Goal: Transaction & Acquisition: Purchase product/service

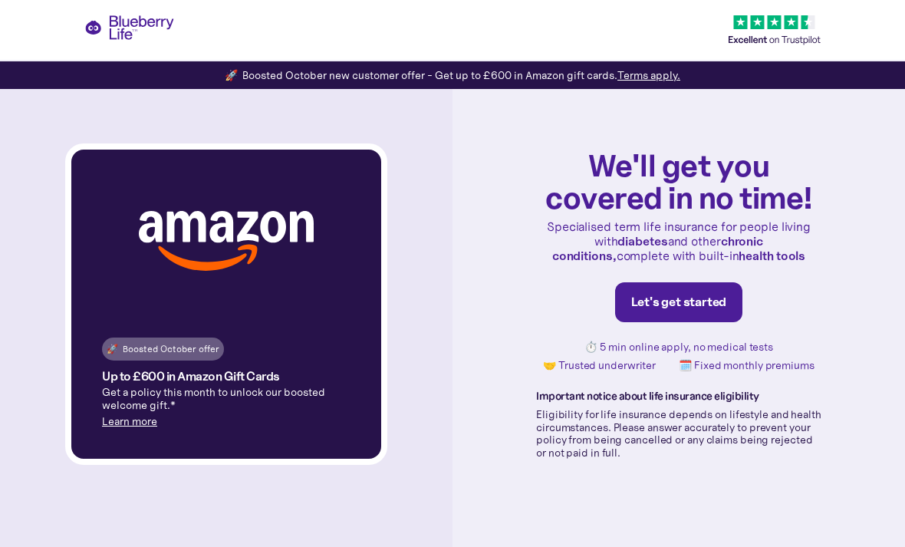
click at [694, 310] on div "Let's get started" at bounding box center [679, 301] width 96 height 15
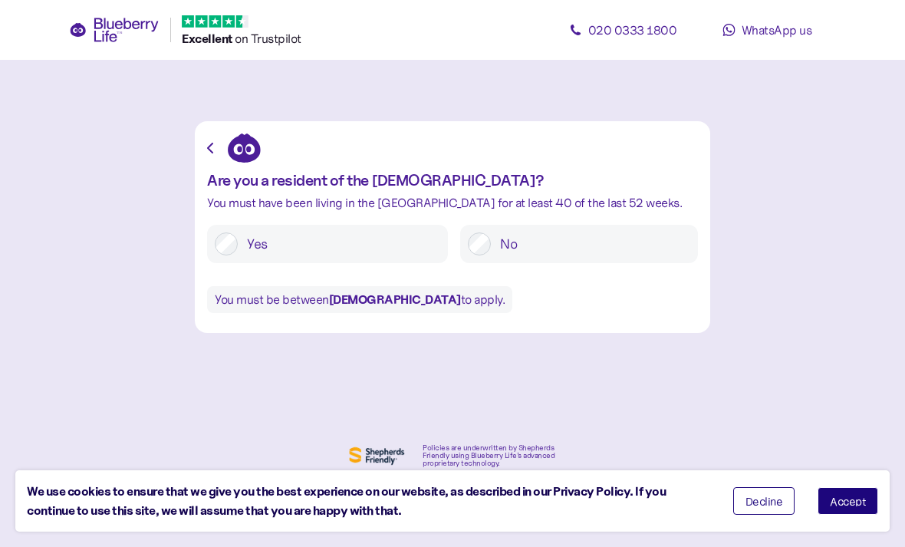
click at [863, 499] on span "Accept" at bounding box center [848, 500] width 36 height 11
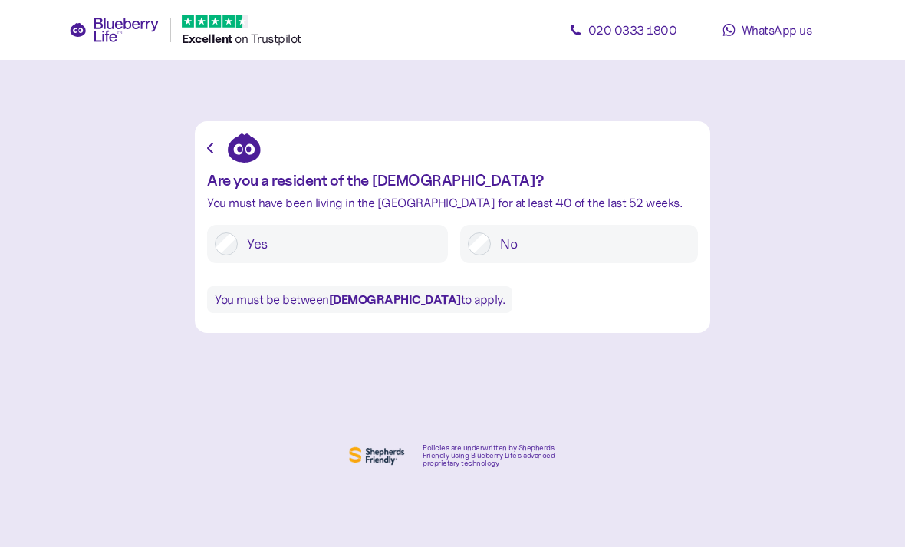
click at [239, 238] on label "Yes" at bounding box center [339, 243] width 202 height 23
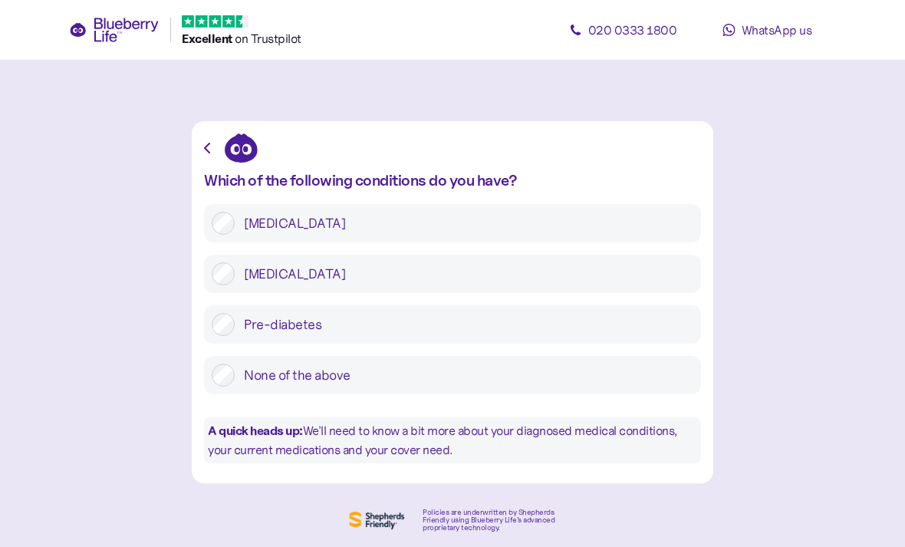
click at [367, 280] on label "[MEDICAL_DATA]" at bounding box center [464, 273] width 459 height 23
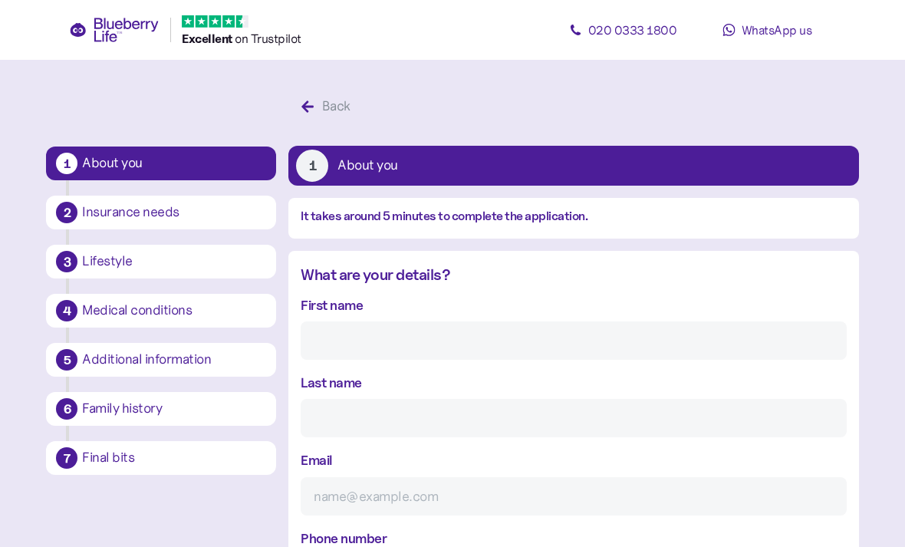
scroll to position [28, 0]
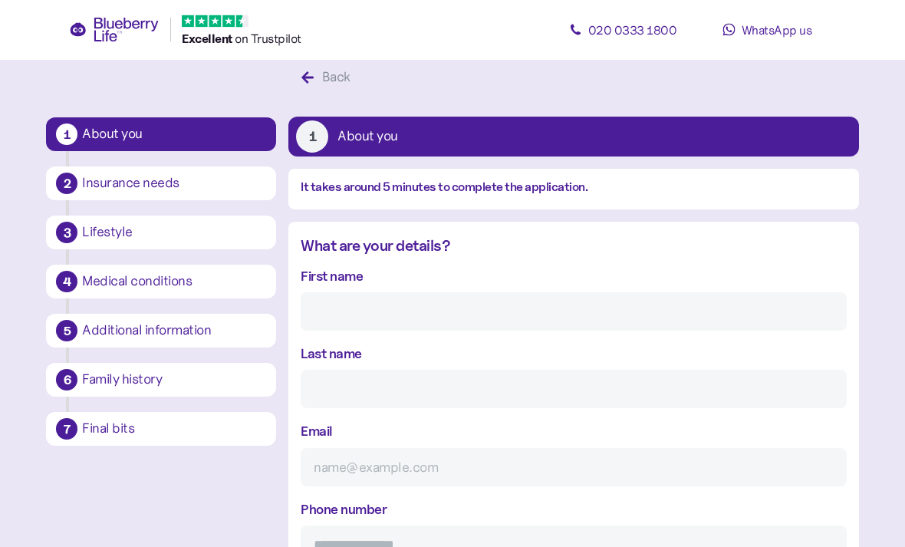
click at [479, 308] on input "First name" at bounding box center [573, 312] width 545 height 38
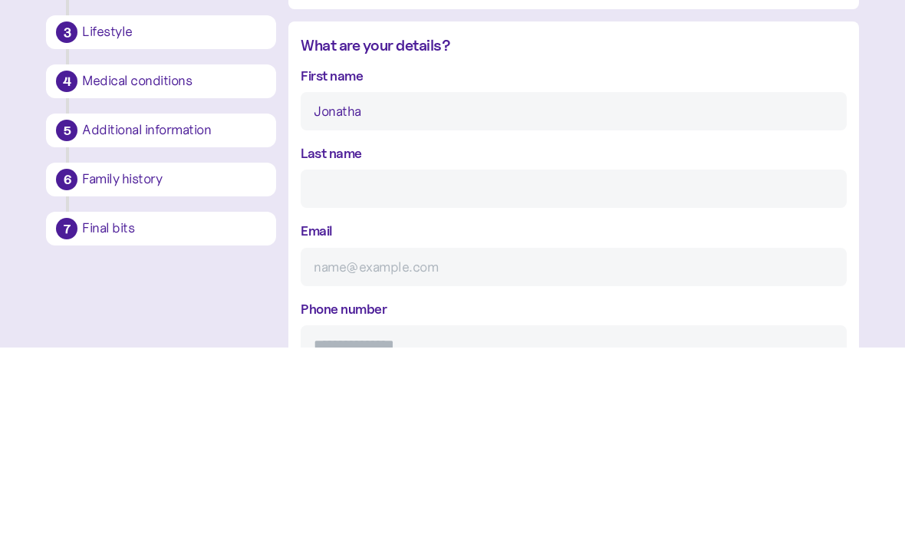
type input "[PERSON_NAME]"
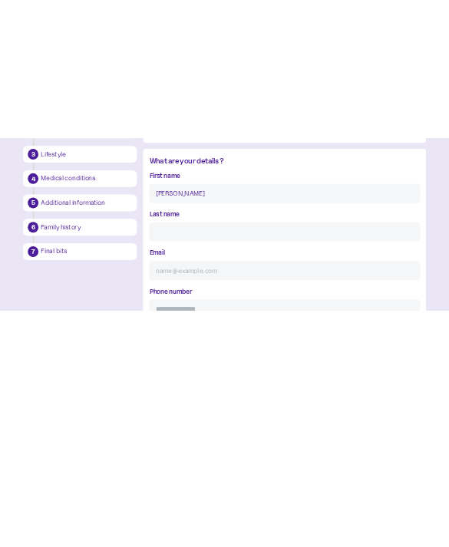
scroll to position [0, 0]
